Goal: Task Accomplishment & Management: Manage account settings

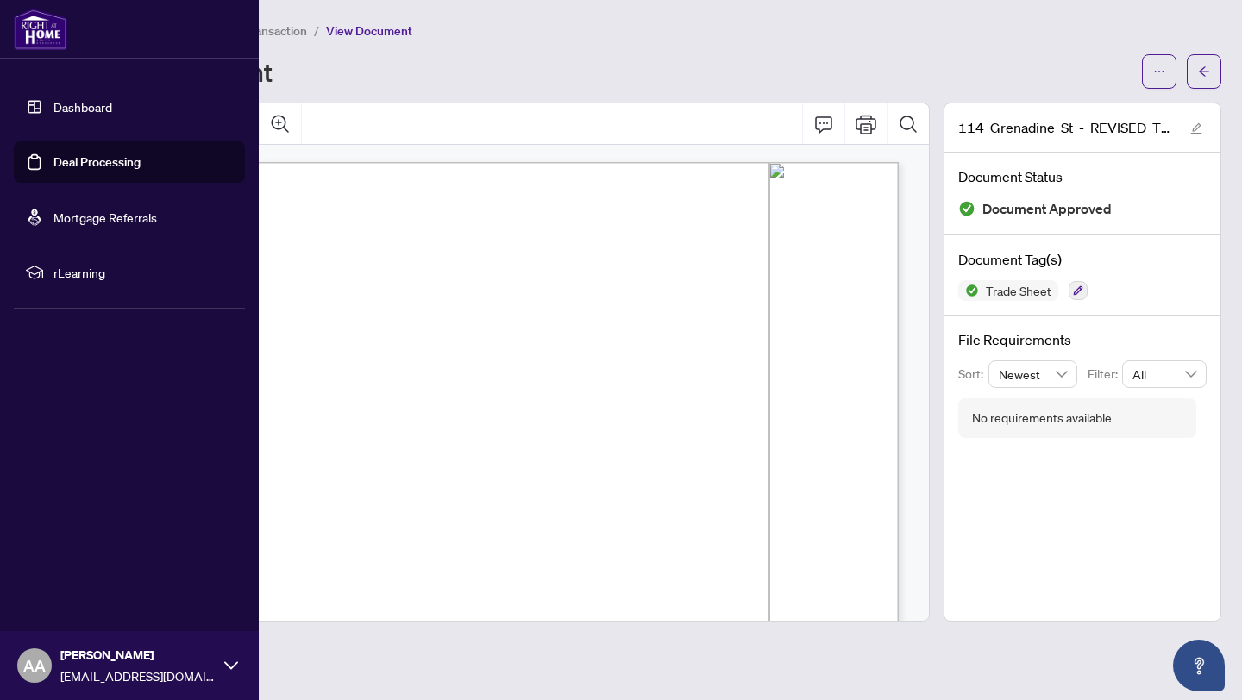
click at [97, 159] on link "Deal Processing" at bounding box center [96, 162] width 87 height 16
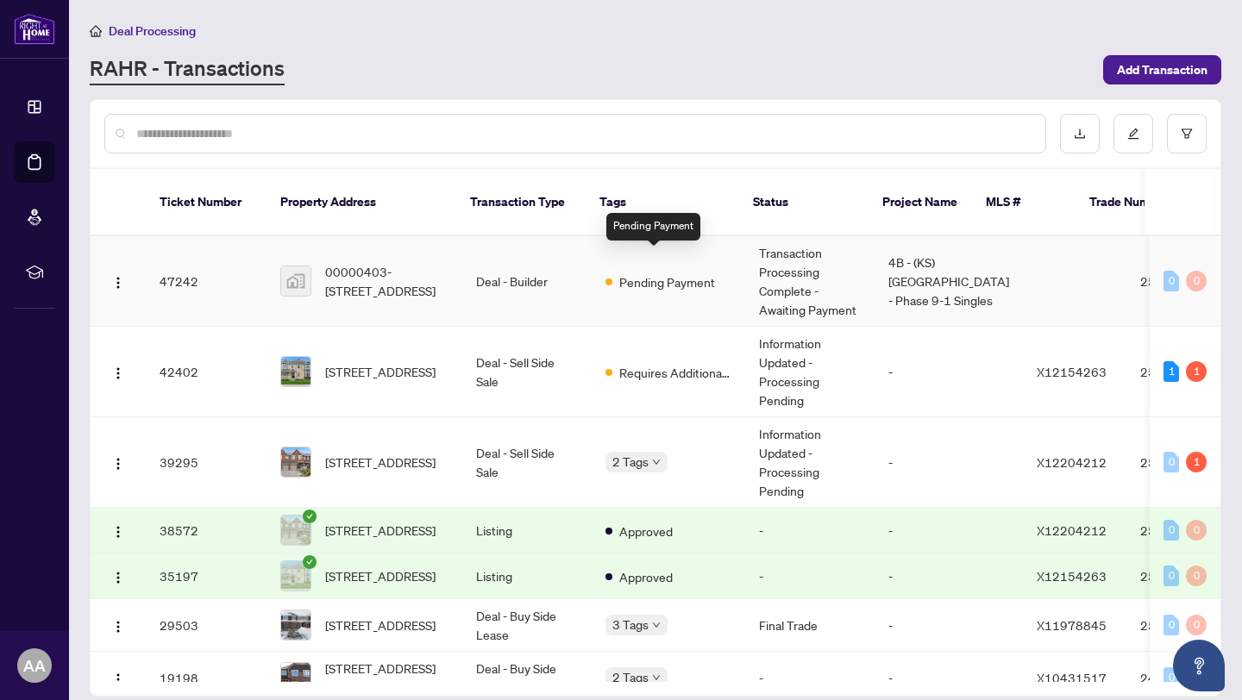
click at [647, 273] on span "Pending Payment" at bounding box center [667, 282] width 96 height 19
click at [1190, 452] on div "1" at bounding box center [1196, 462] width 21 height 21
click at [1176, 409] on div "Pending requirements: 1" at bounding box center [1178, 408] width 126 height 28
click at [1181, 406] on div "Pending requirements: 1" at bounding box center [1178, 408] width 126 height 28
click at [373, 453] on span "[STREET_ADDRESS]" at bounding box center [380, 462] width 110 height 19
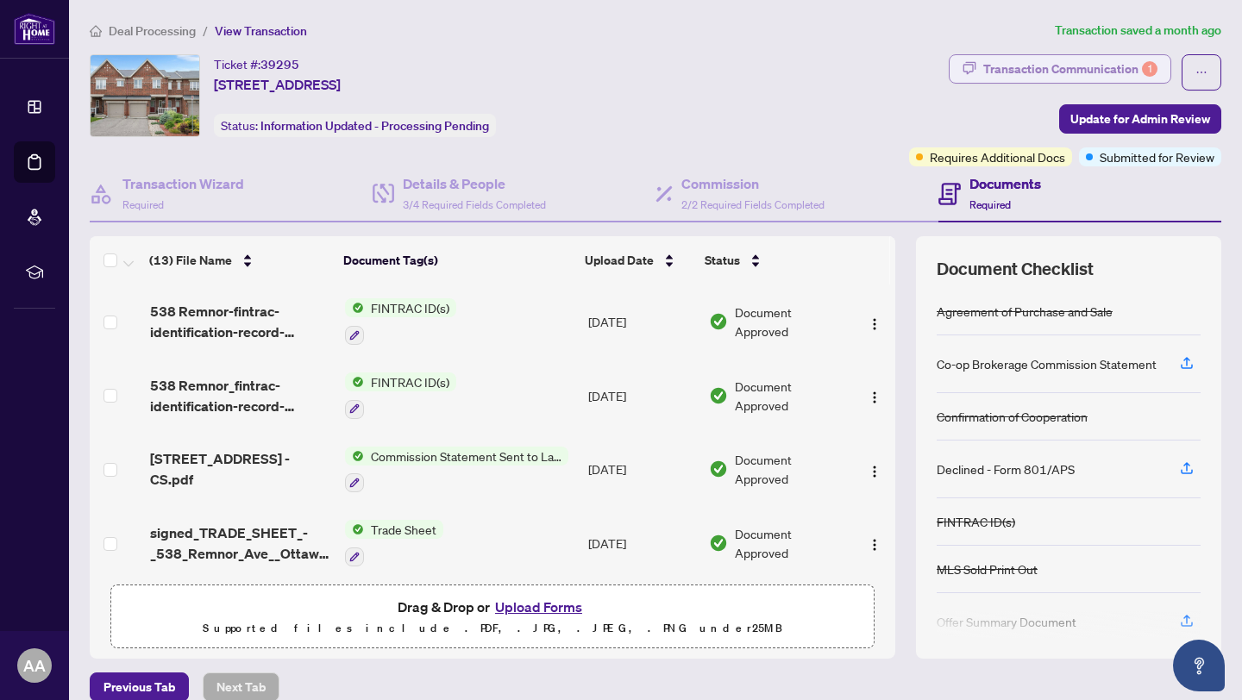
click at [994, 66] on div "Transaction Communication 1" at bounding box center [1070, 69] width 174 height 28
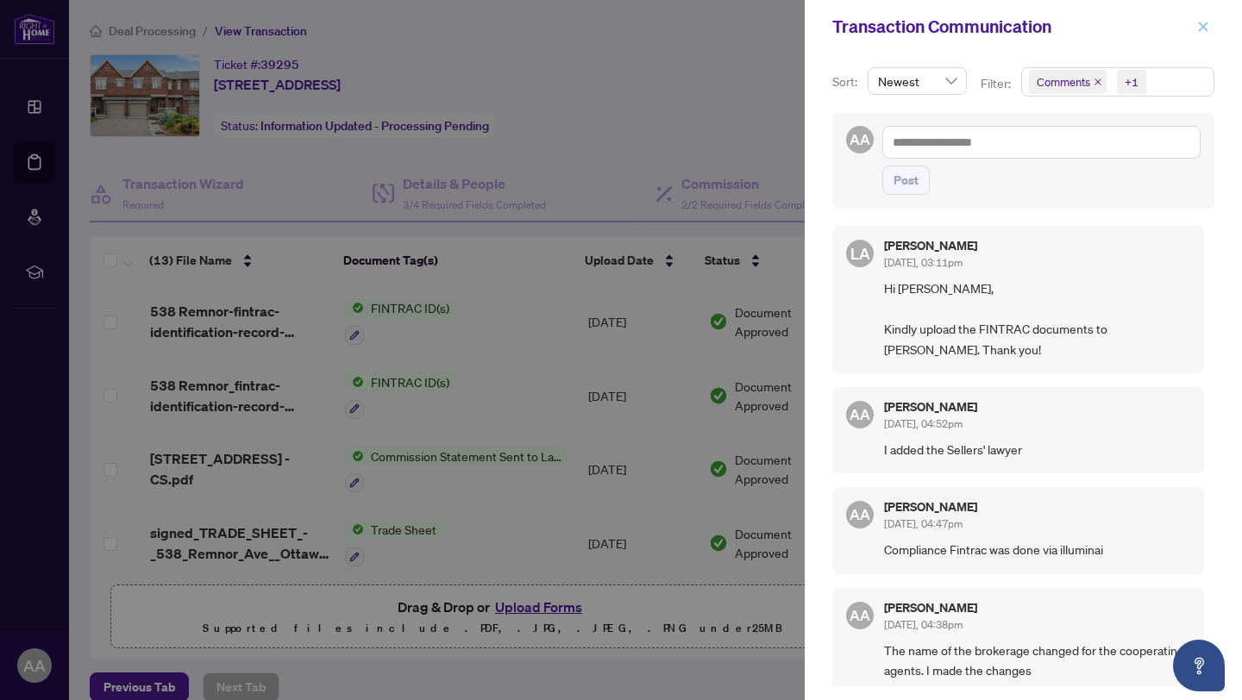
click at [1199, 28] on icon "close" at bounding box center [1203, 27] width 12 height 12
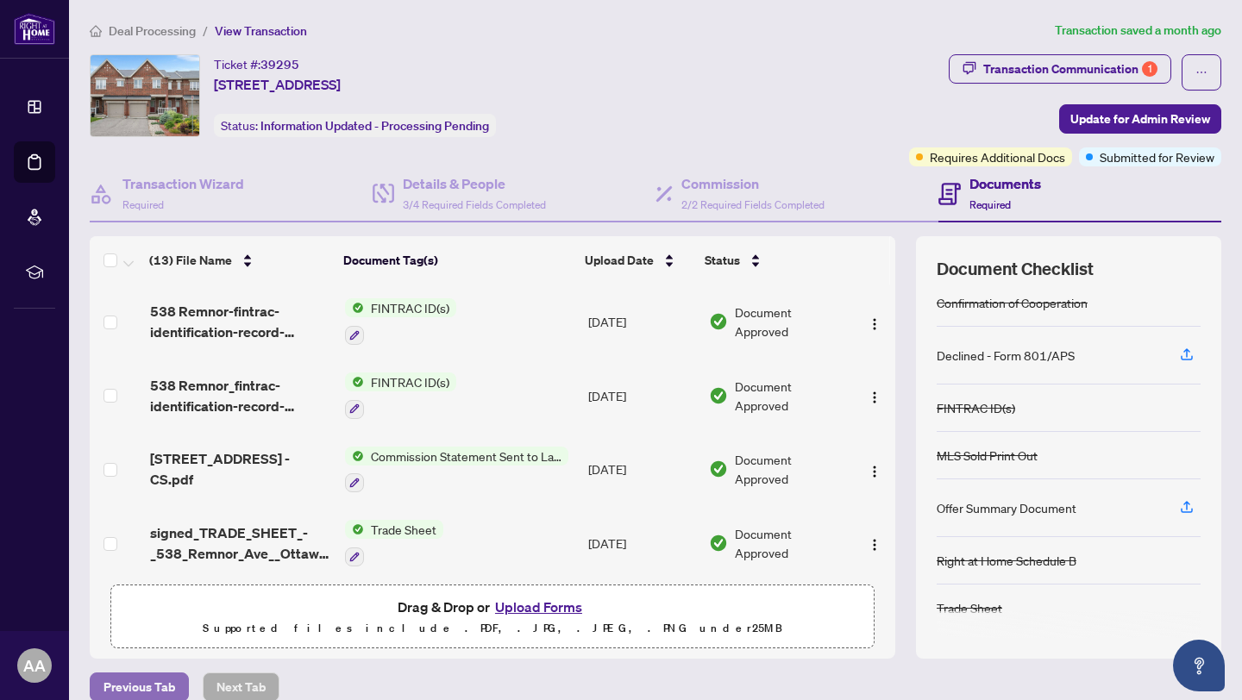
click at [150, 688] on span "Previous Tab" at bounding box center [139, 688] width 72 height 28
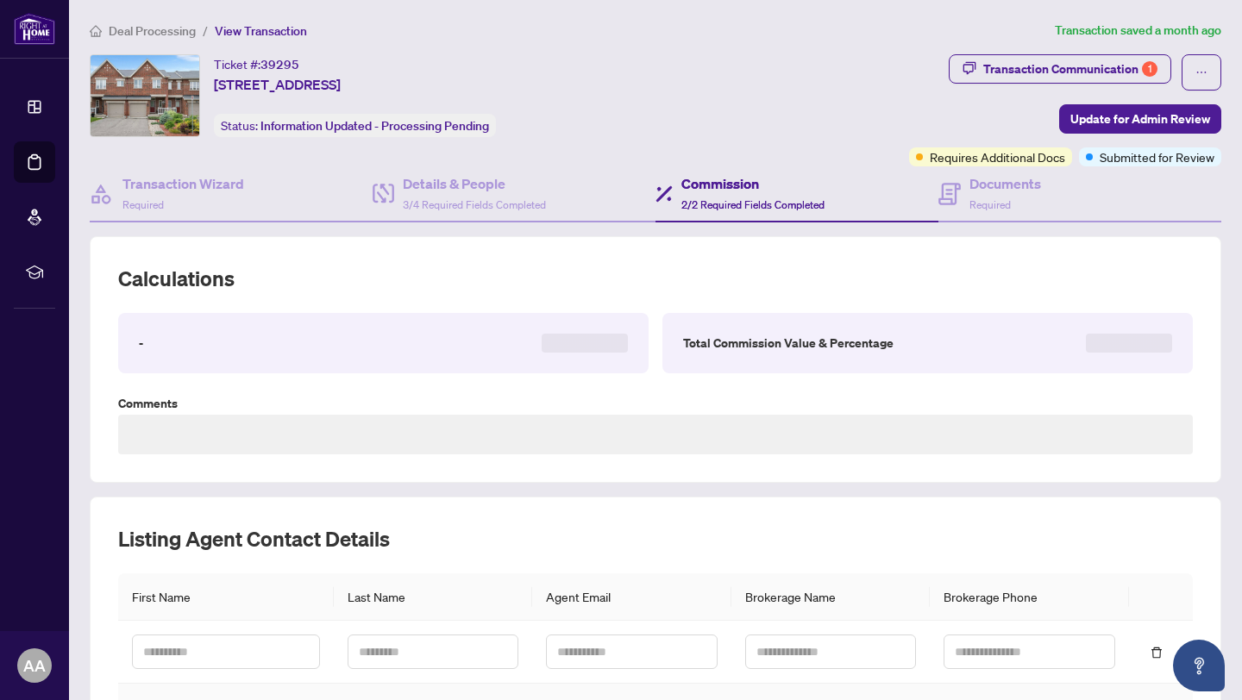
type textarea "**********"
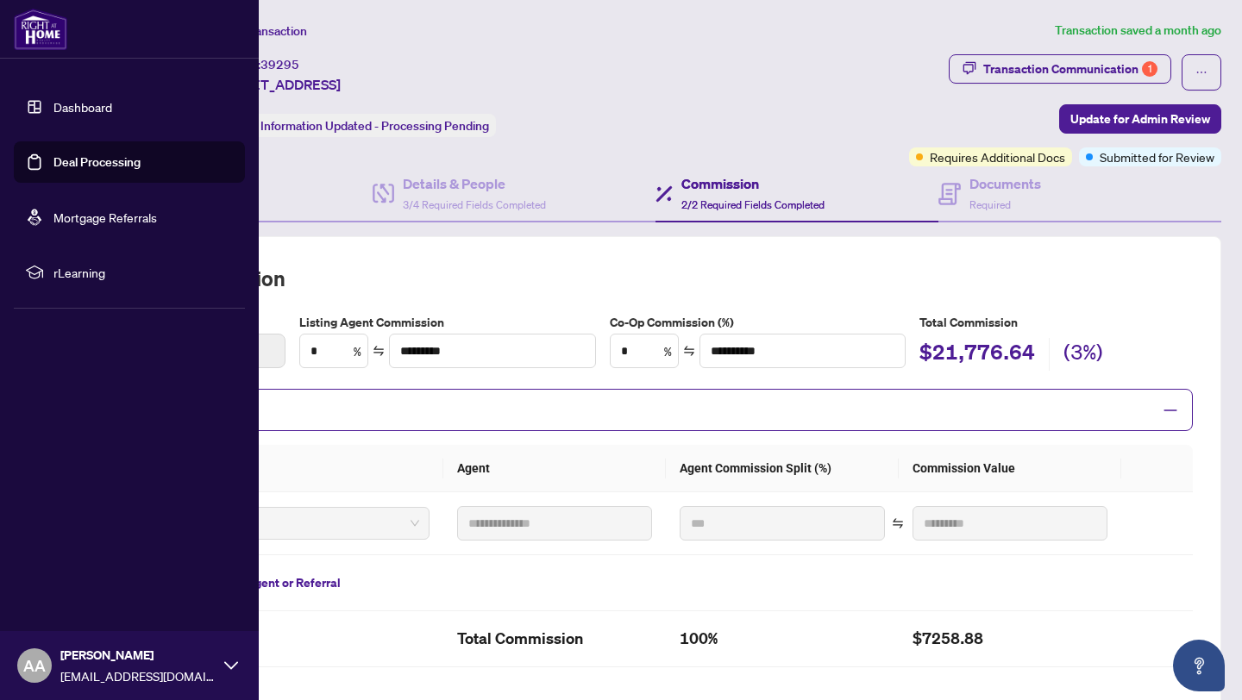
click at [79, 159] on link "Deal Processing" at bounding box center [96, 162] width 87 height 16
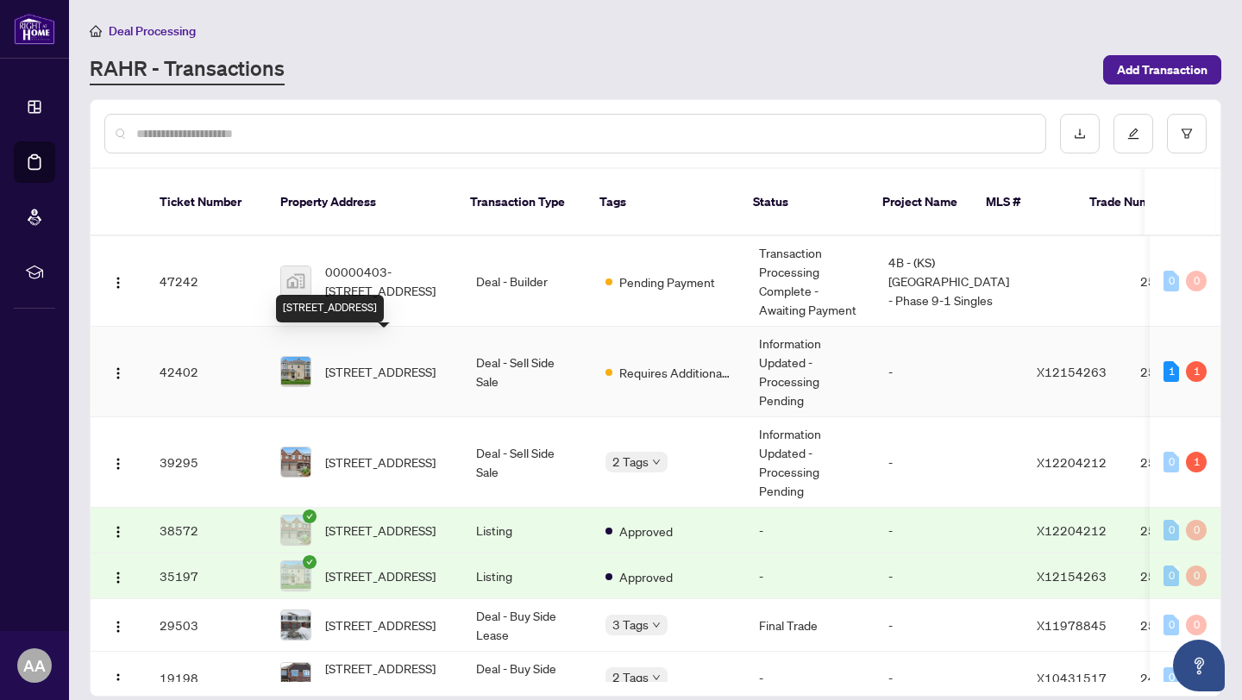
click at [350, 362] on span "[STREET_ADDRESS]" at bounding box center [380, 371] width 110 height 19
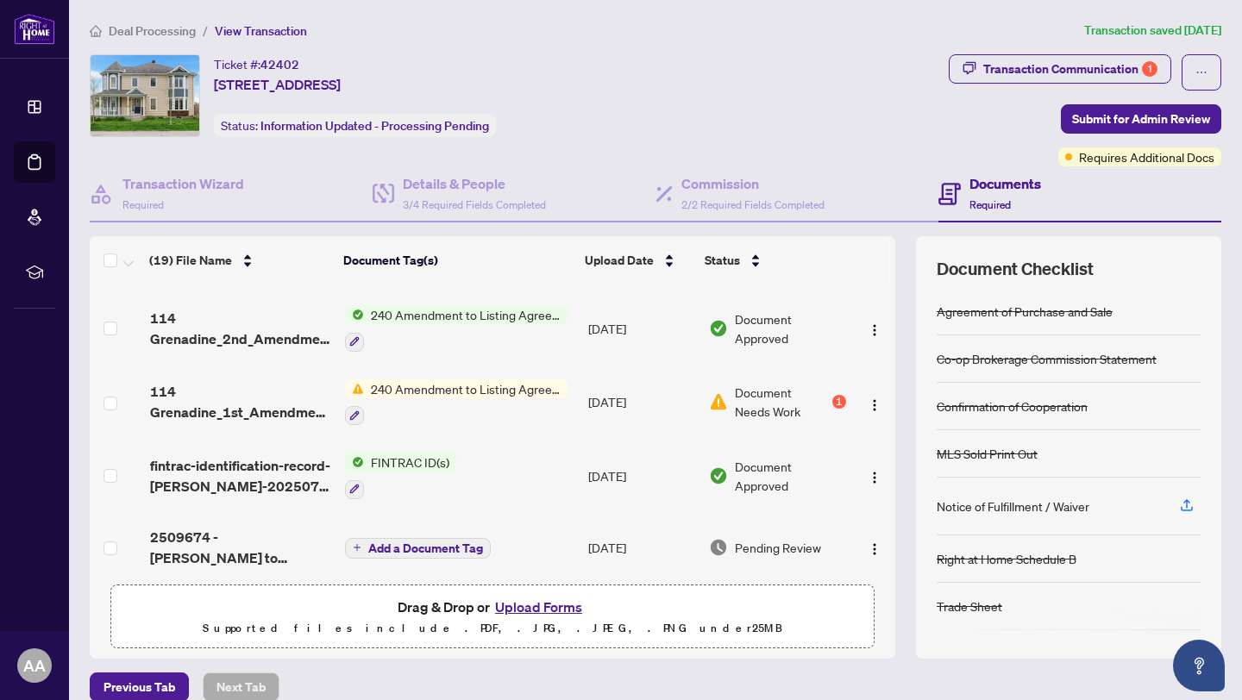
scroll to position [282, 0]
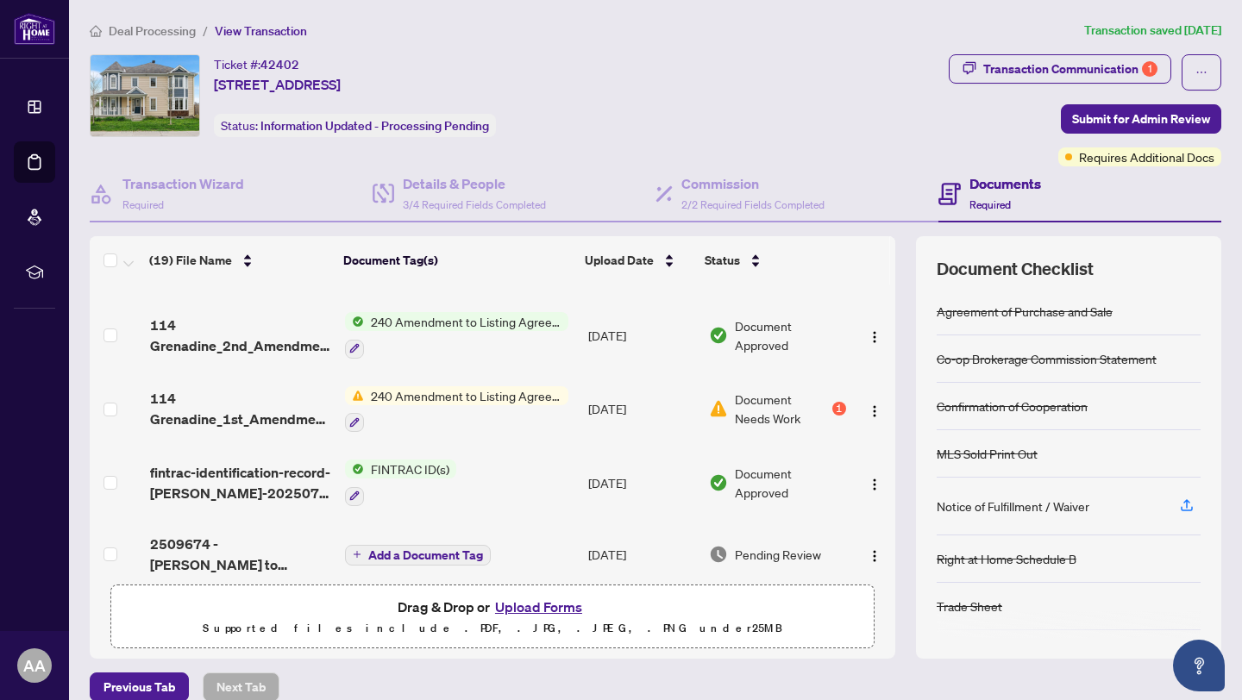
click at [401, 390] on span "240 Amendment to Listing Agreement - Authority to Offer for Sale Price Change/E…" at bounding box center [466, 395] width 204 height 19
click at [756, 397] on span "Document Needs Work" at bounding box center [782, 409] width 94 height 38
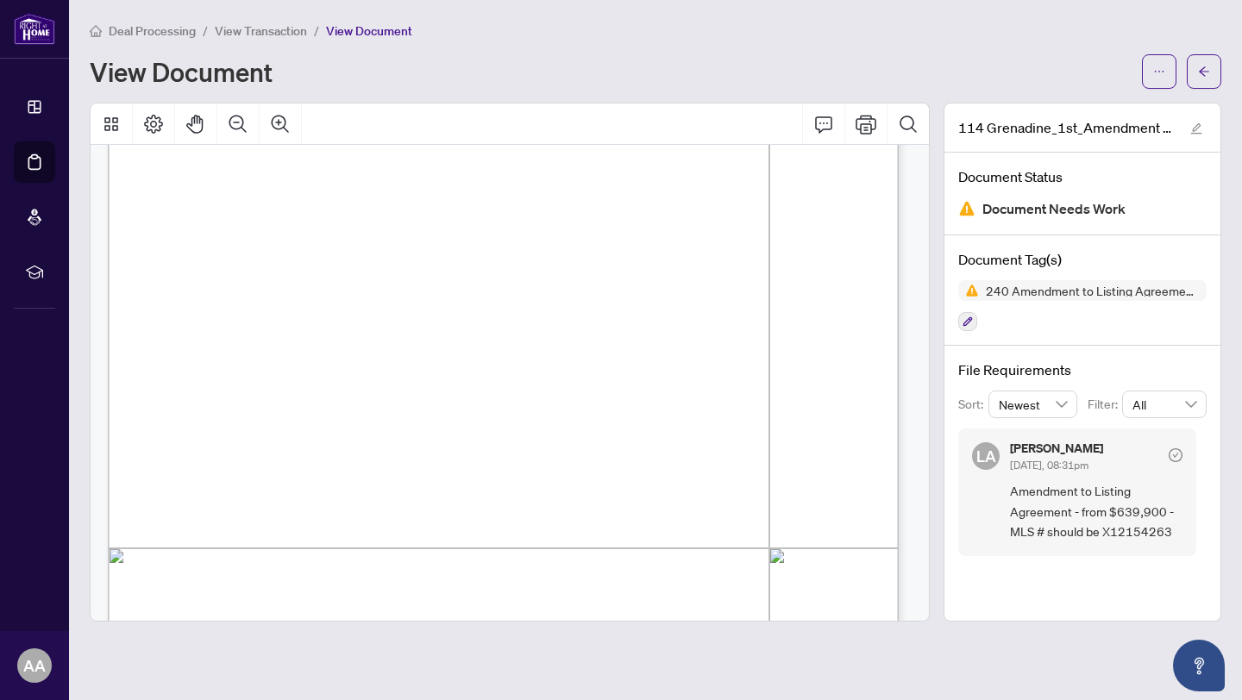
scroll to position [39, 0]
drag, startPoint x: 1105, startPoint y: 530, endPoint x: 1186, endPoint y: 531, distance: 81.1
click at [1186, 531] on div "[PERSON_NAME] Almuhanna [DATE], 08:31pm Amendment to Listing Agreement - from $…" at bounding box center [1077, 492] width 238 height 127
click at [502, 29] on div "Deal Processing / View Transaction / View Document" at bounding box center [656, 31] width 1132 height 20
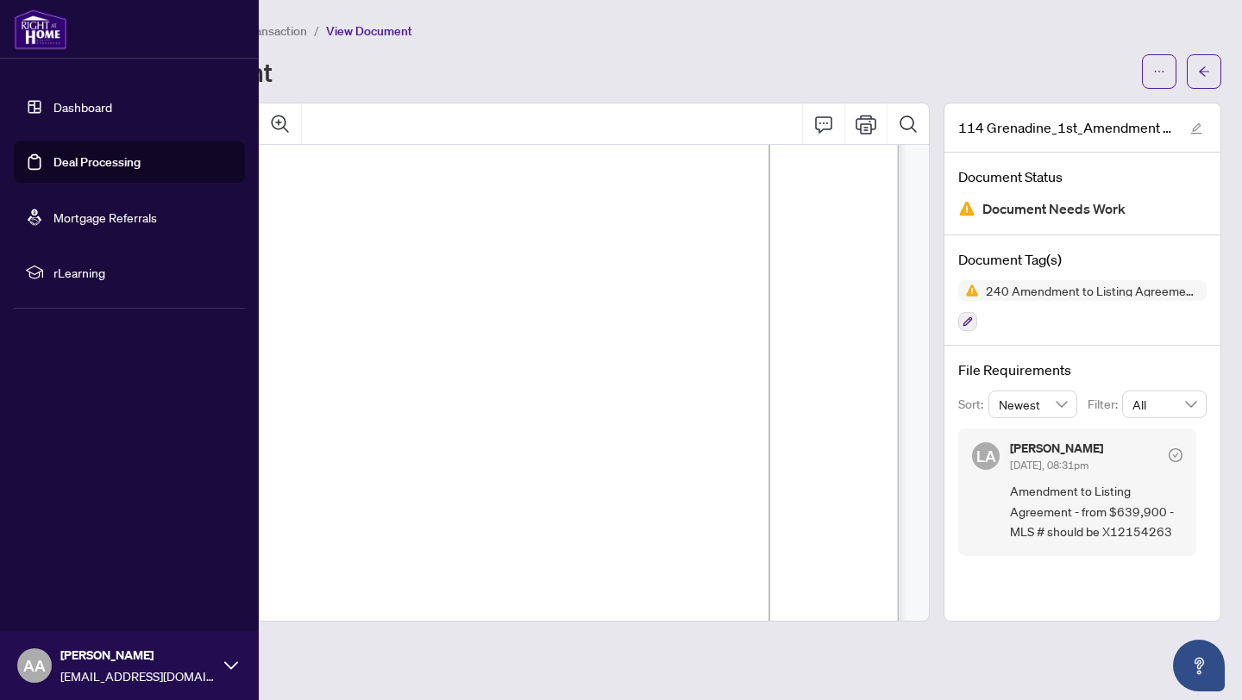
click at [87, 158] on link "Deal Processing" at bounding box center [96, 162] width 87 height 16
